Goal: Find specific page/section: Find specific page/section

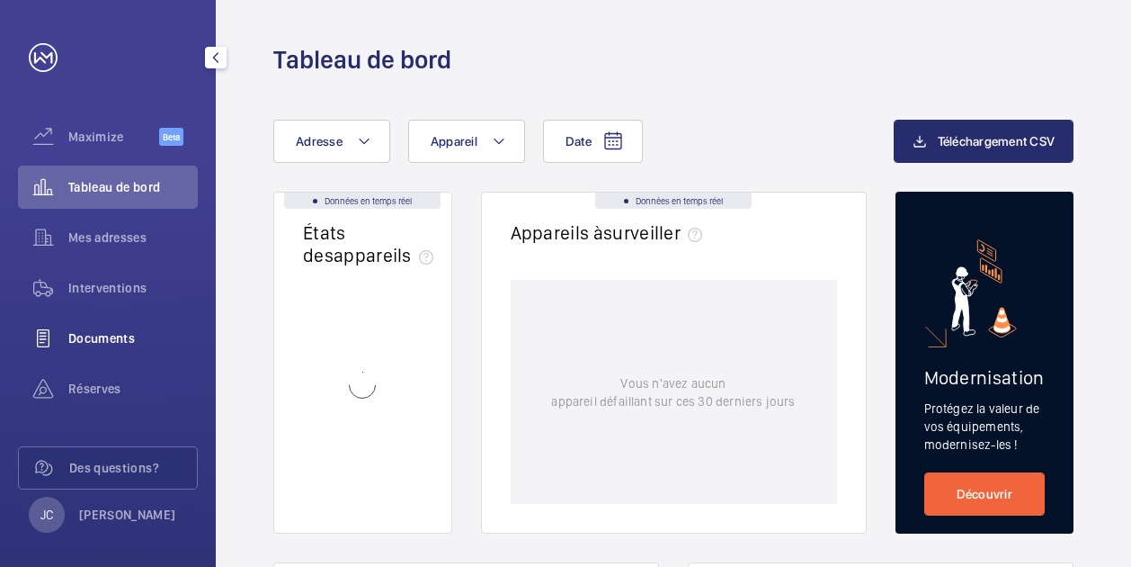
click at [112, 346] on span "Documents" at bounding box center [133, 338] width 130 height 18
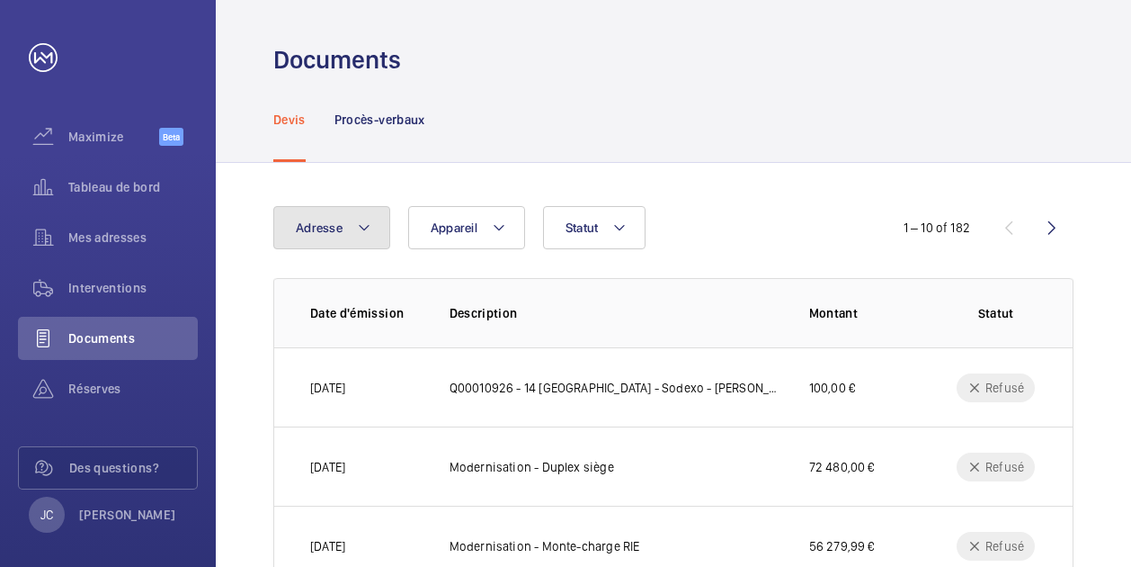
click at [362, 227] on mat-icon at bounding box center [364, 228] width 14 height 22
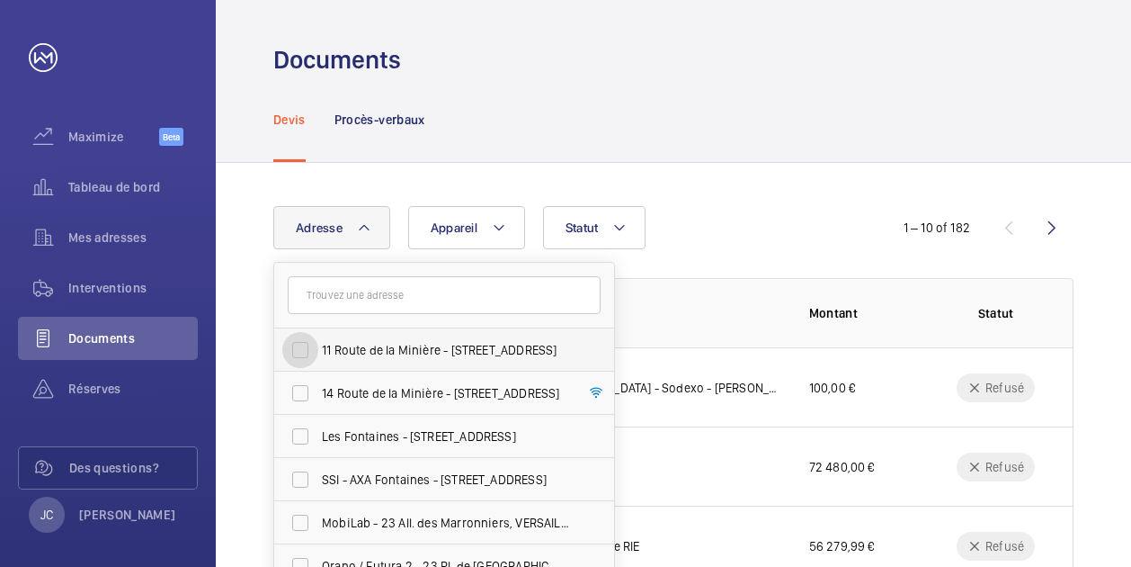
click at [302, 348] on input "11 Route de la Minière - [STREET_ADDRESS]" at bounding box center [300, 350] width 36 height 36
checkbox input "true"
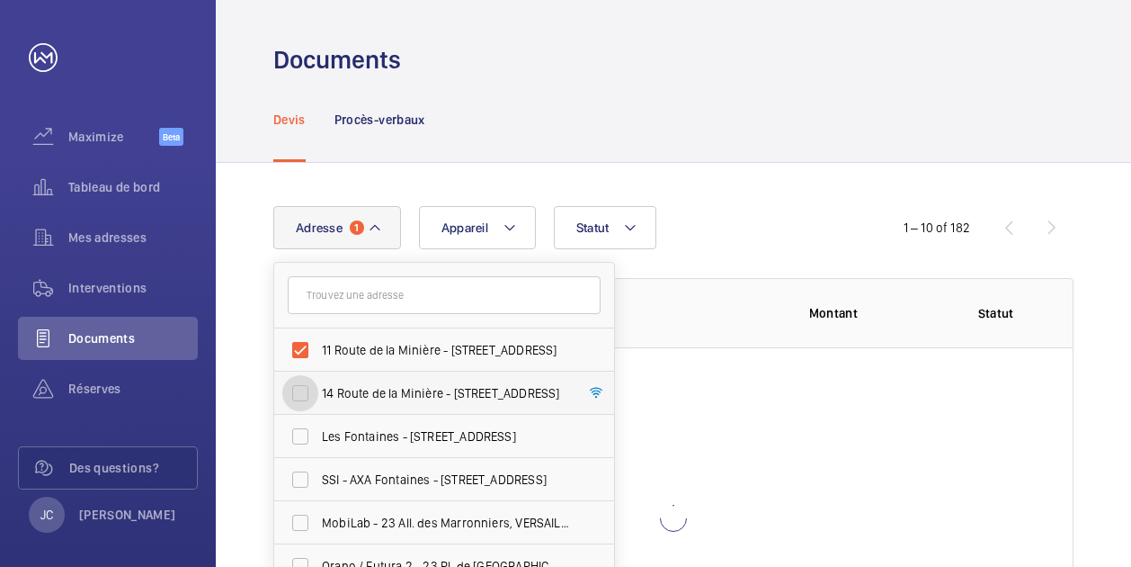
click at [302, 396] on input "14 Route de la Minière - [STREET_ADDRESS]" at bounding box center [300, 393] width 36 height 36
checkbox input "true"
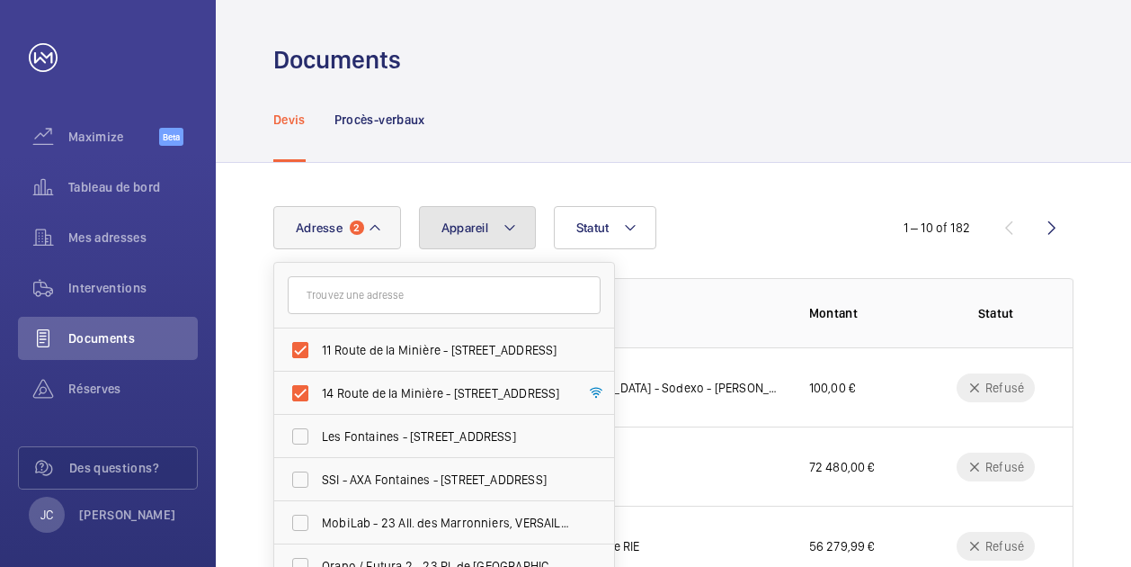
click at [511, 233] on mat-icon at bounding box center [510, 228] width 14 height 22
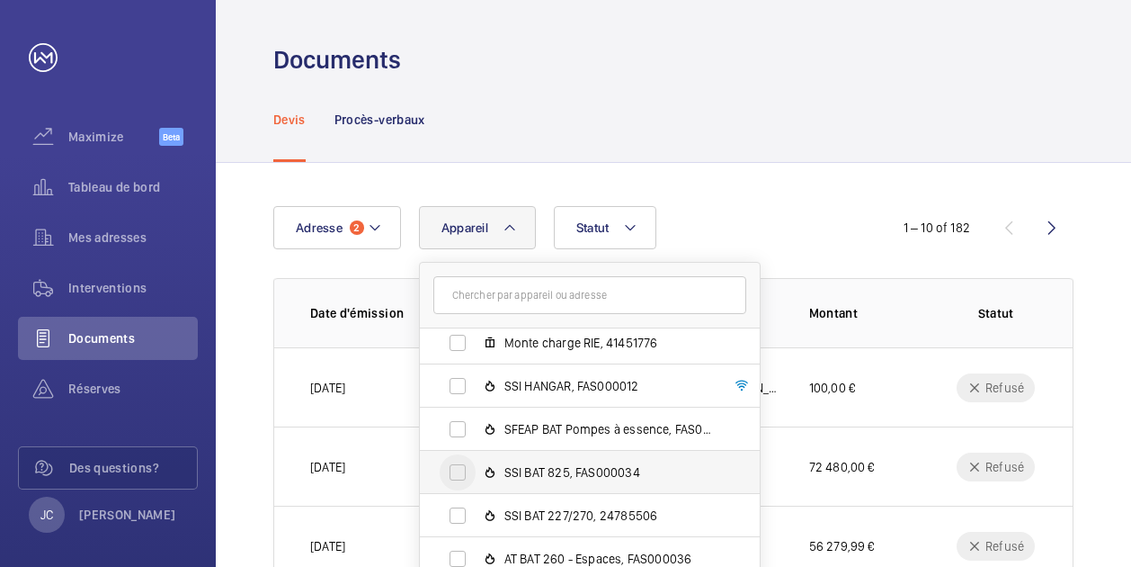
scroll to position [540, 0]
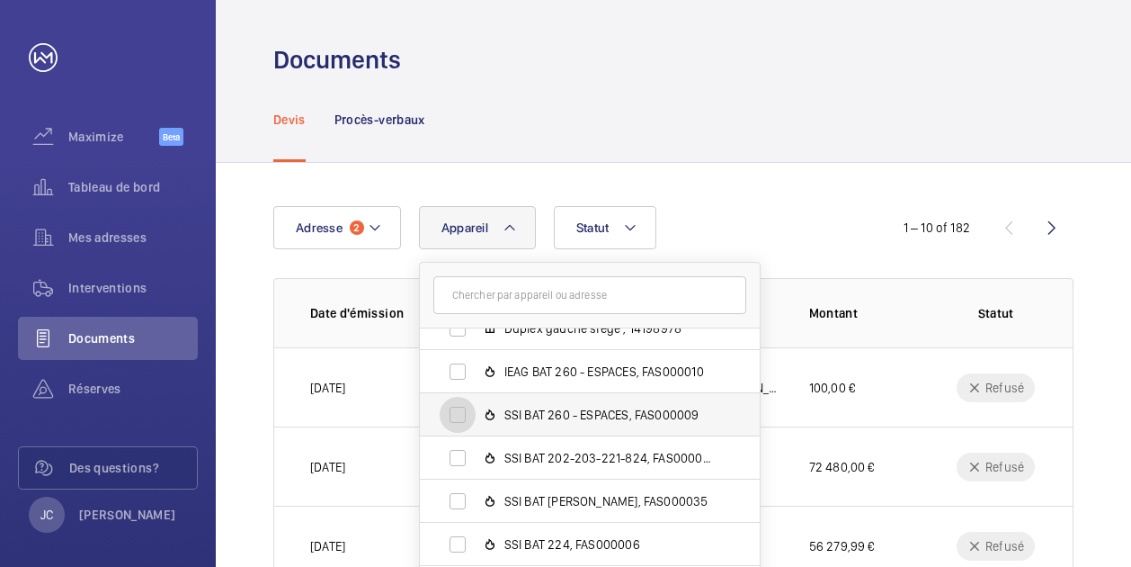
click at [460, 423] on input "SSI BAT 260 - ESPACES, FAS000009" at bounding box center [458, 415] width 36 height 36
checkbox input "true"
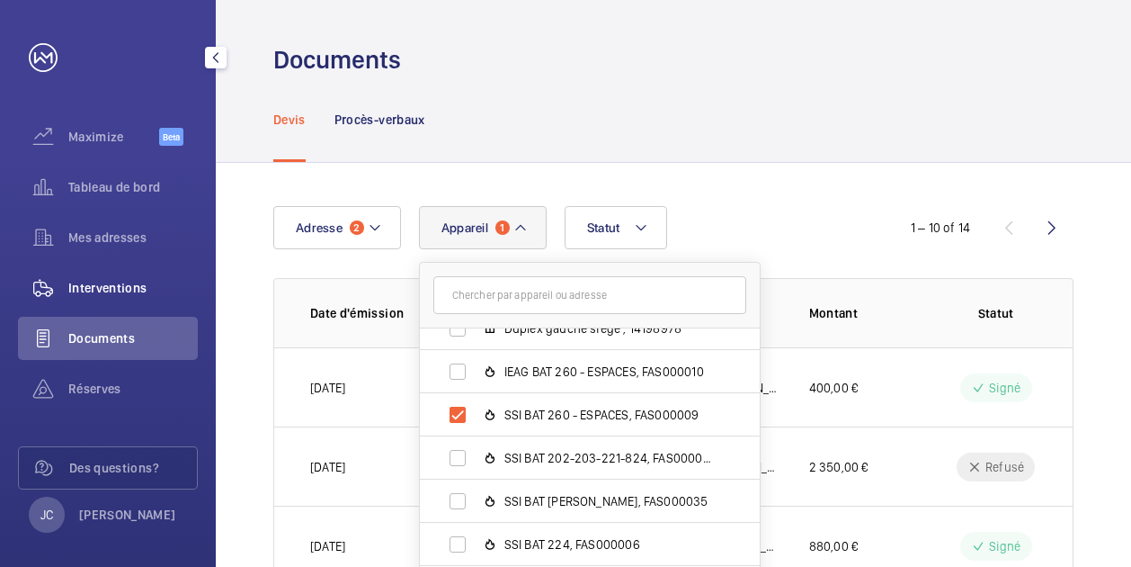
click at [121, 296] on span "Interventions" at bounding box center [133, 288] width 130 height 18
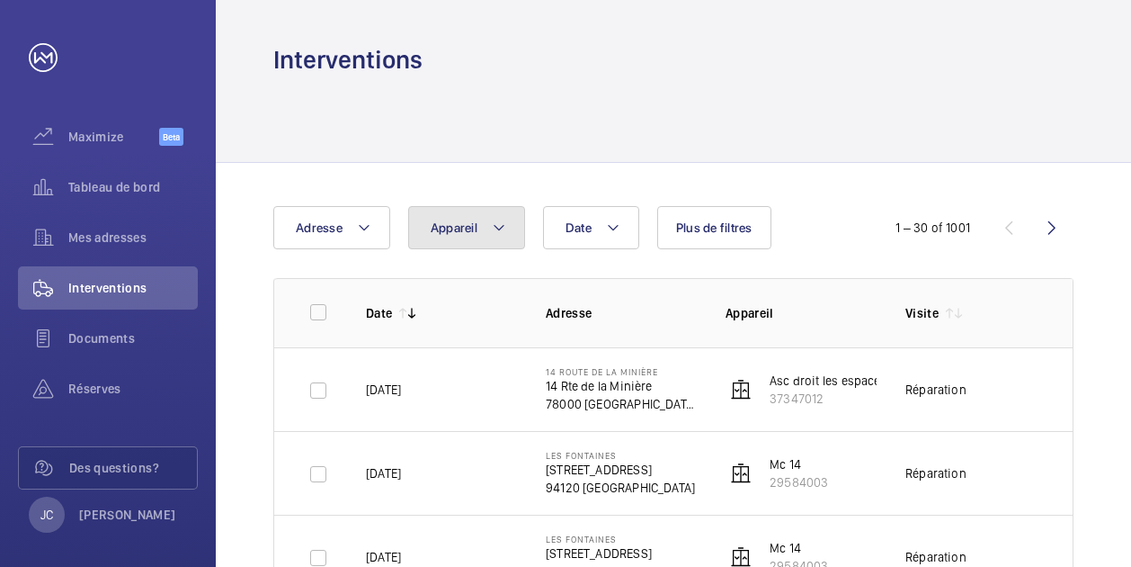
click at [505, 226] on button "Appareil" at bounding box center [466, 227] width 117 height 43
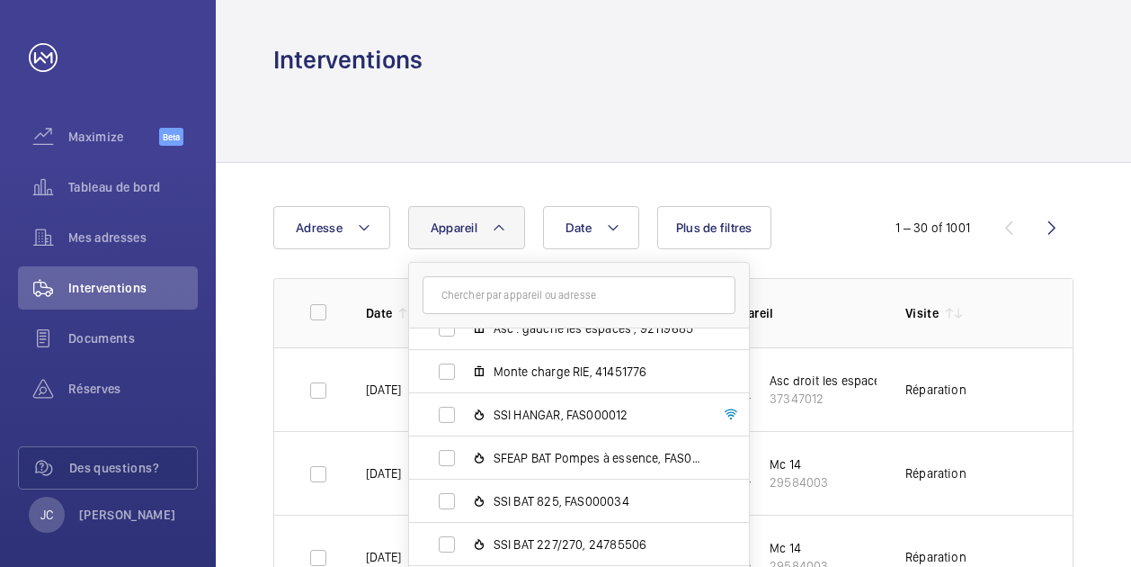
scroll to position [180, 0]
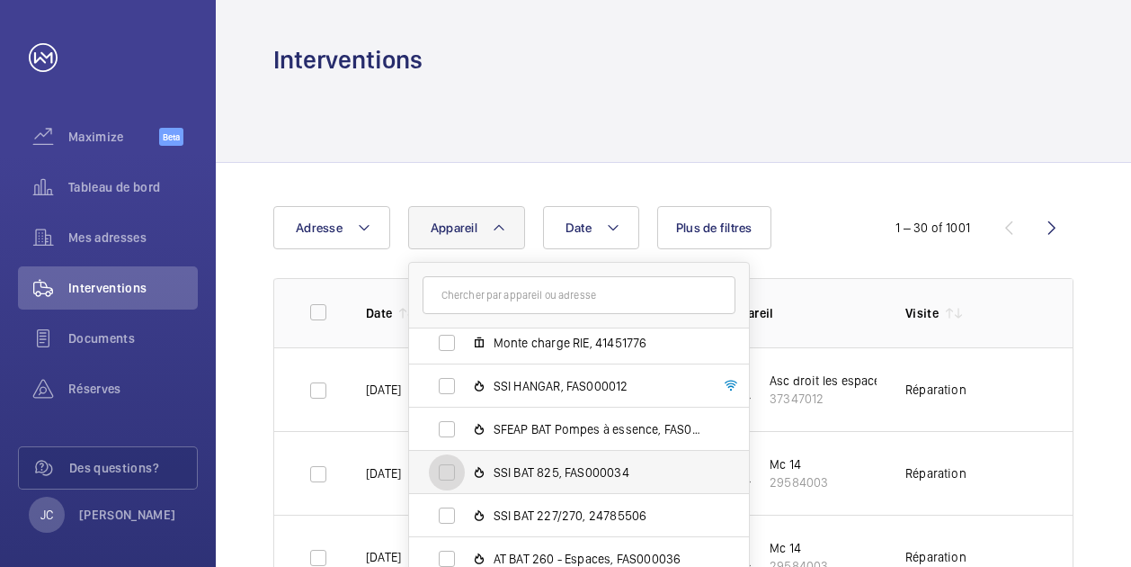
click at [448, 470] on input "SSI BAT 825, FAS000034" at bounding box center [447, 472] width 36 height 36
checkbox input "true"
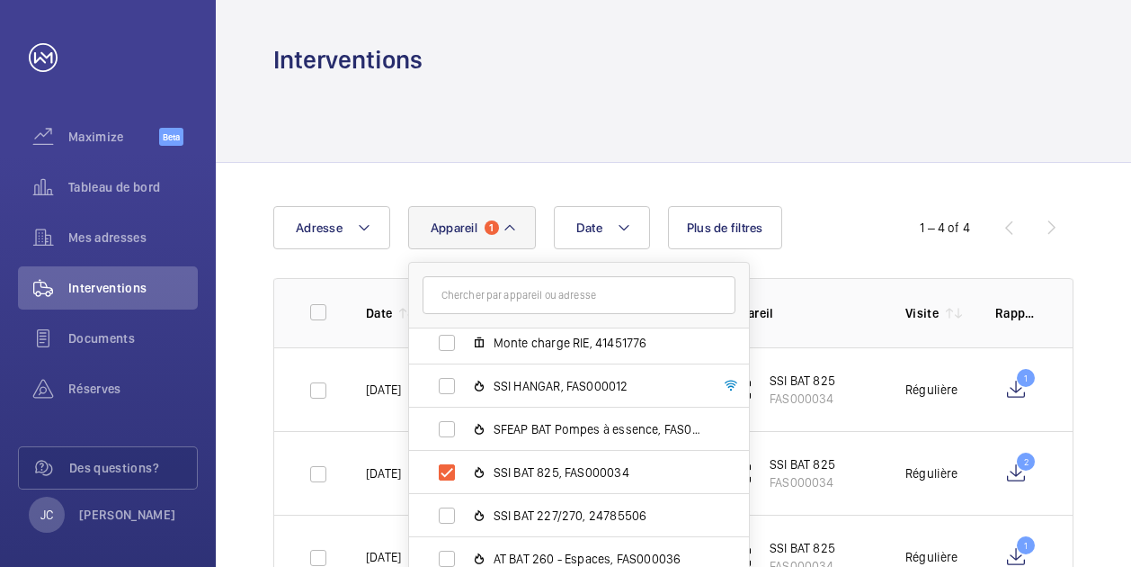
click at [766, 115] on div at bounding box center [673, 118] width 800 height 85
